Goal: Task Accomplishment & Management: Manage account settings

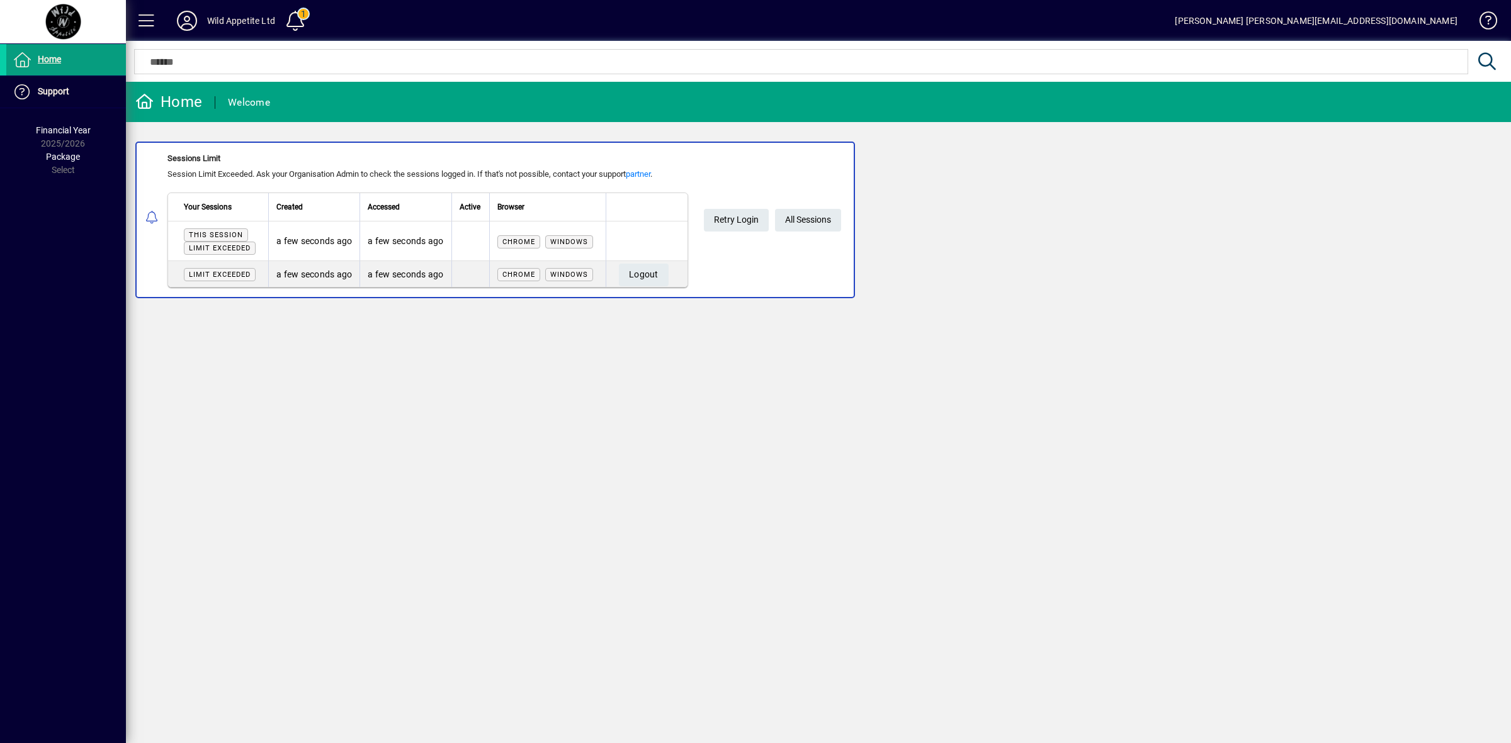
click at [804, 220] on span "All Sessions" at bounding box center [808, 220] width 46 height 21
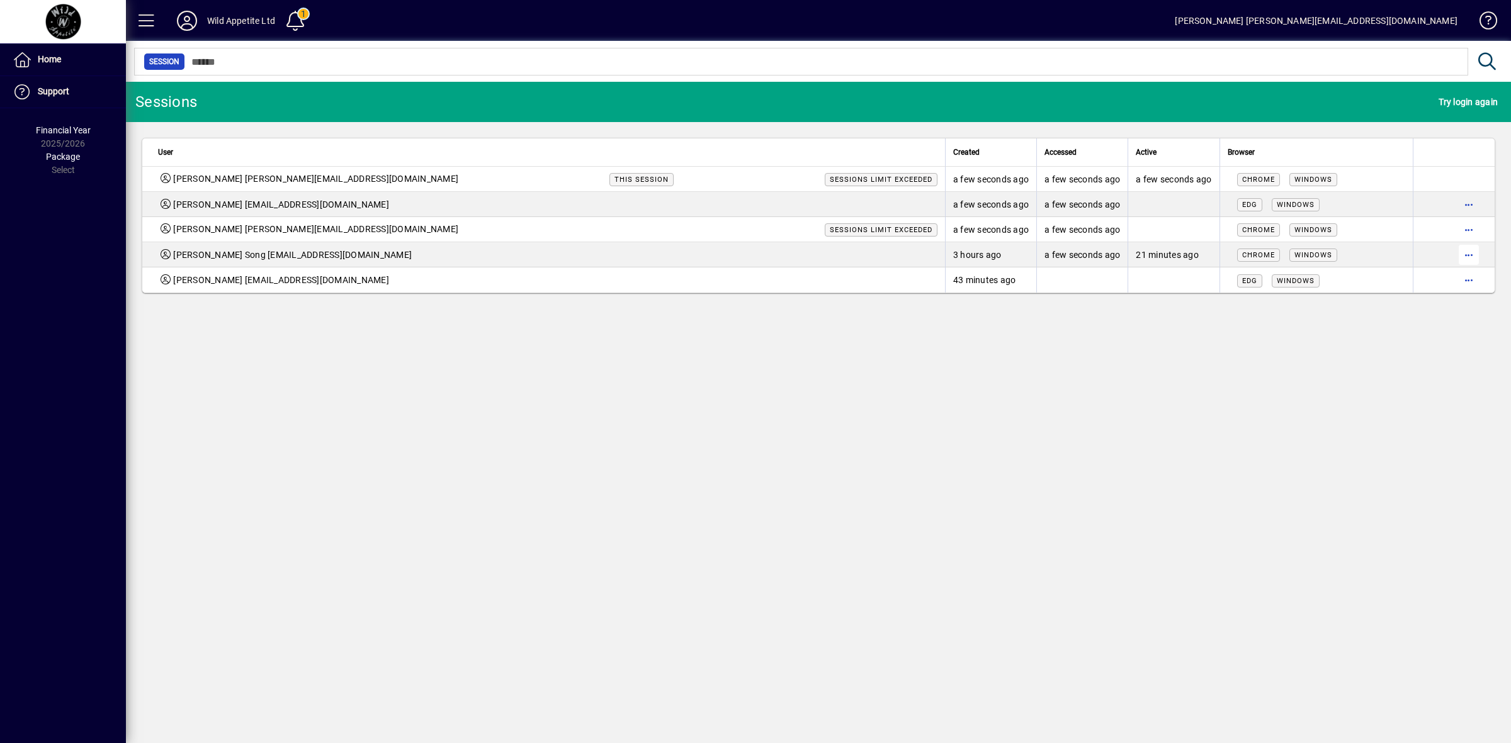
click at [1465, 249] on span "button" at bounding box center [1468, 255] width 30 height 30
click at [1384, 285] on span "Logout" at bounding box center [1416, 281] width 106 height 15
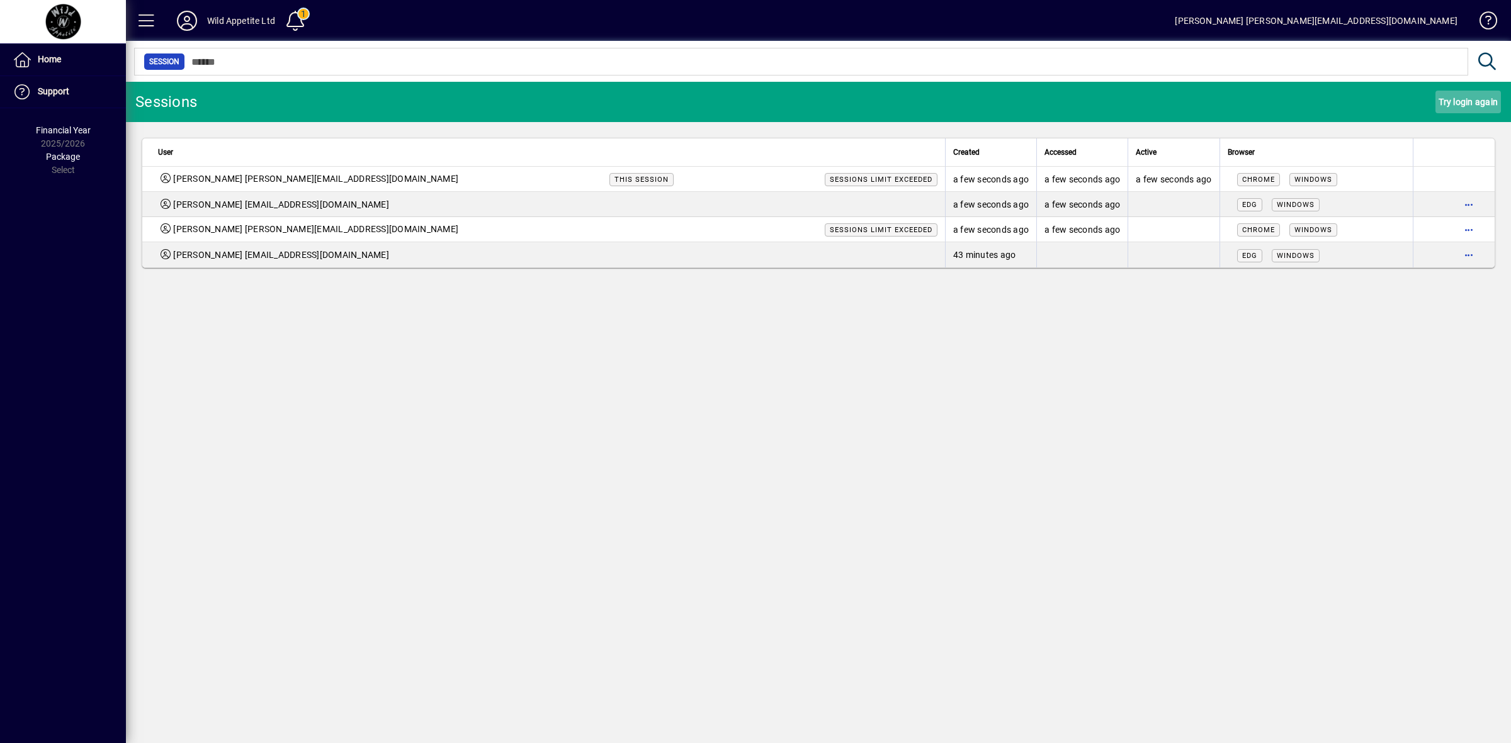
click at [1470, 93] on span "Try login again" at bounding box center [1467, 102] width 59 height 20
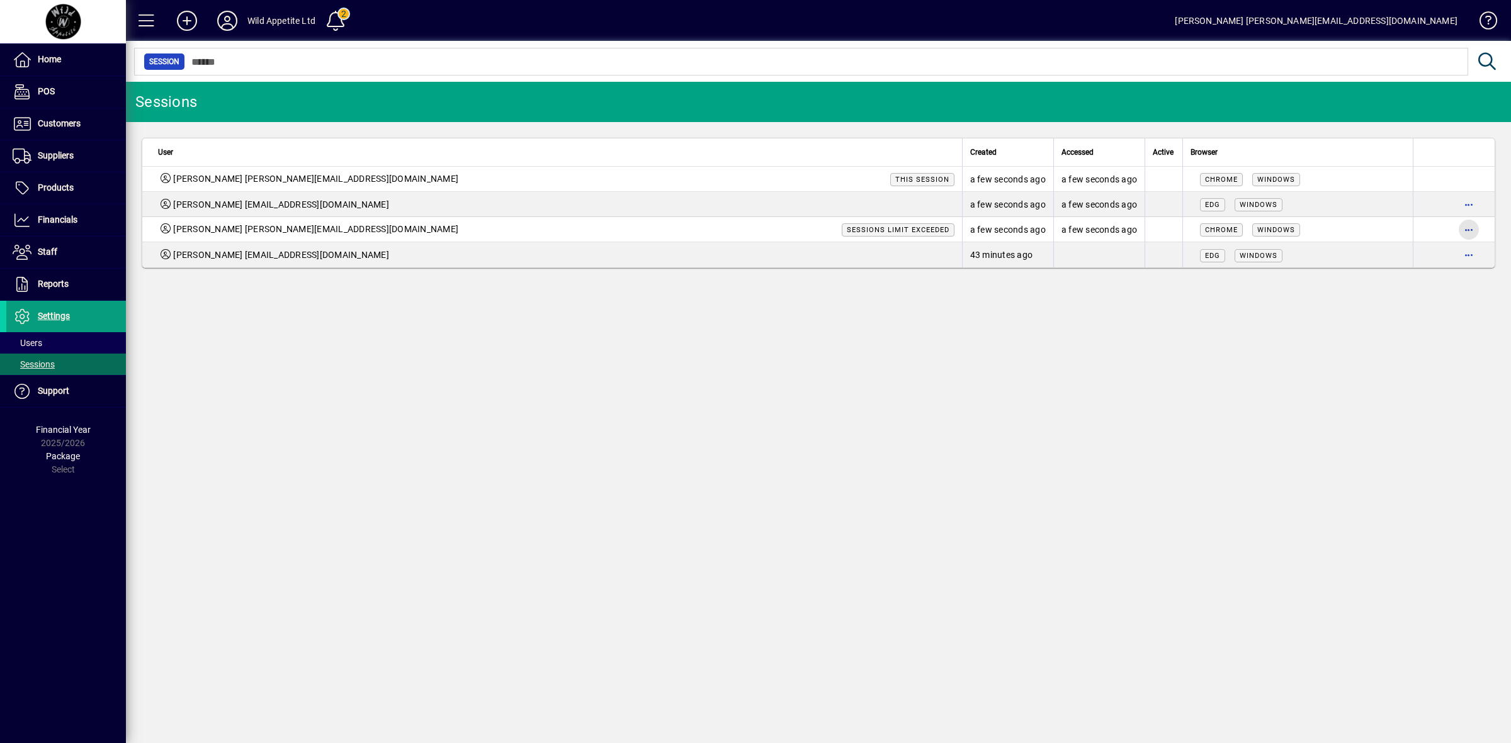
click at [1465, 228] on span "button" at bounding box center [1468, 230] width 30 height 30
click at [1398, 259] on span "Logout" at bounding box center [1416, 256] width 106 height 15
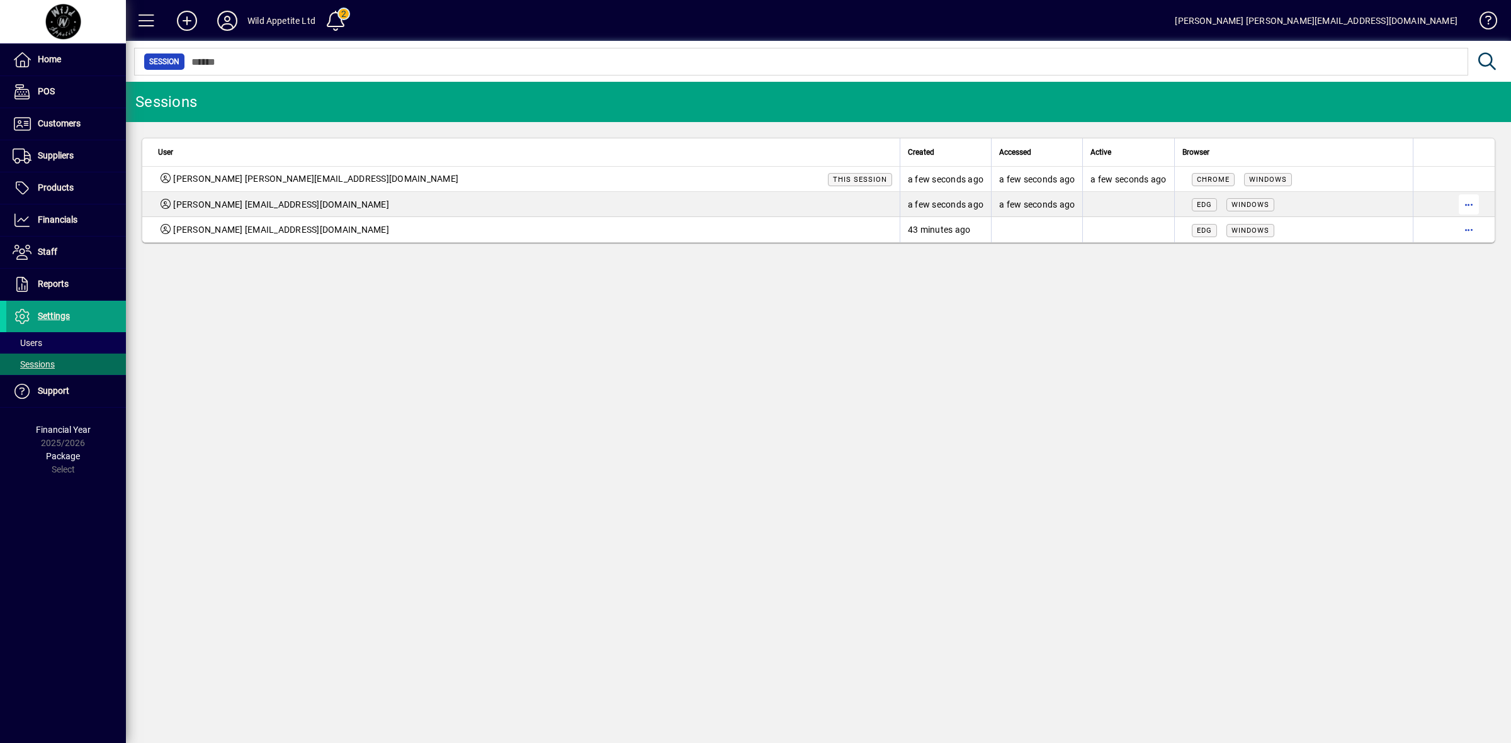
click at [1470, 205] on span "button" at bounding box center [1468, 204] width 30 height 30
click at [1401, 234] on span "Logout" at bounding box center [1416, 231] width 106 height 15
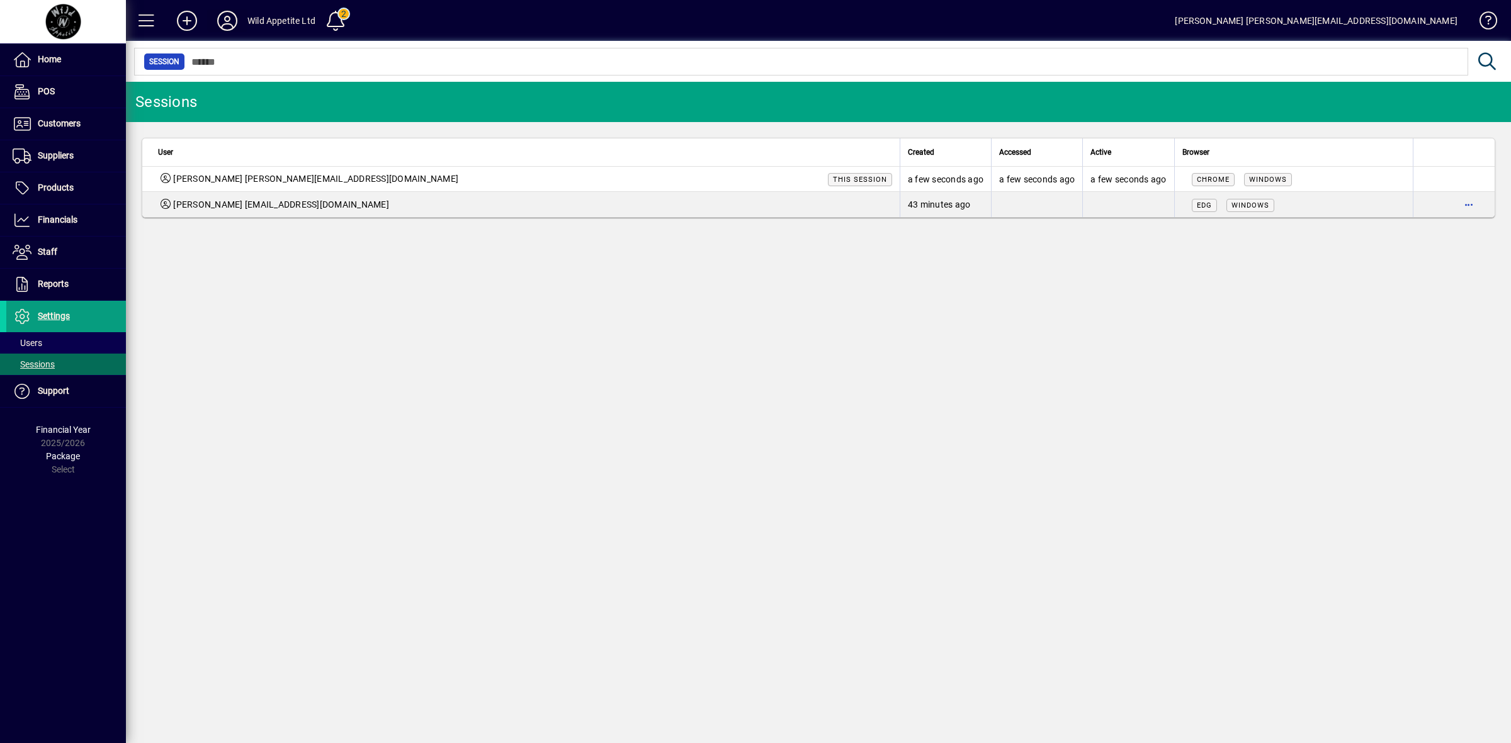
click at [227, 18] on icon at bounding box center [227, 21] width 25 height 20
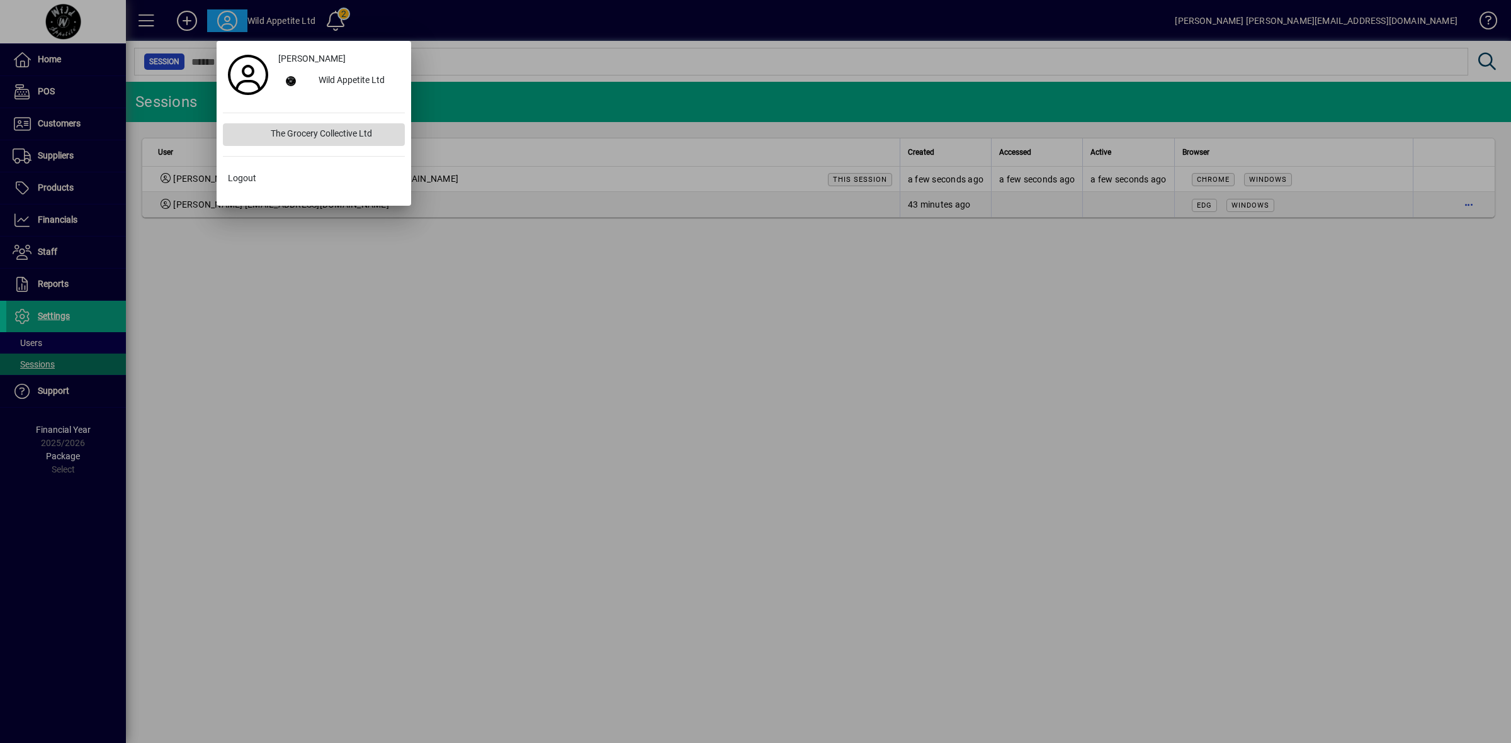
click at [290, 139] on div "The Grocery Collective Ltd" at bounding box center [333, 134] width 144 height 23
